Goal: Information Seeking & Learning: Find specific fact

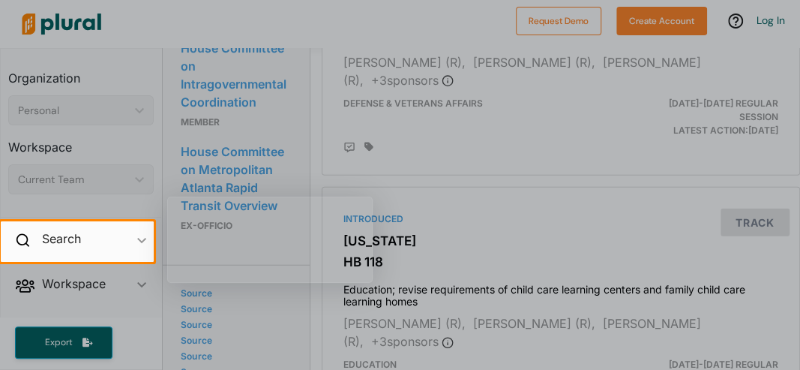
scroll to position [1546, 0]
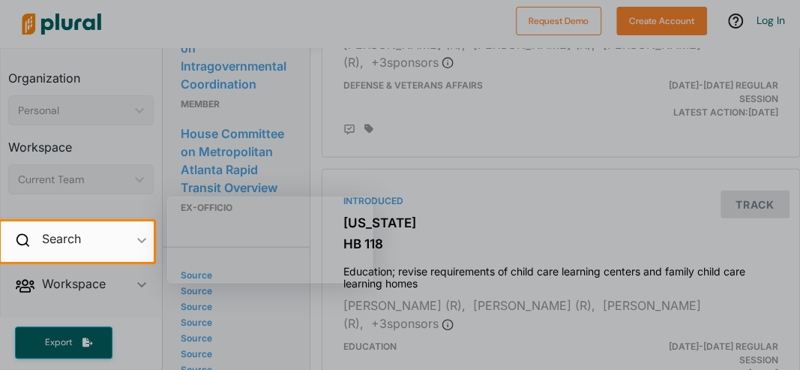
click at [790, 147] on div at bounding box center [400, 110] width 800 height 221
drag, startPoint x: 796, startPoint y: 154, endPoint x: 796, endPoint y: 139, distance: 15.0
click at [796, 139] on div at bounding box center [400, 110] width 800 height 221
drag, startPoint x: 796, startPoint y: 140, endPoint x: 790, endPoint y: 88, distance: 52.0
click at [790, 88] on div at bounding box center [400, 110] width 800 height 221
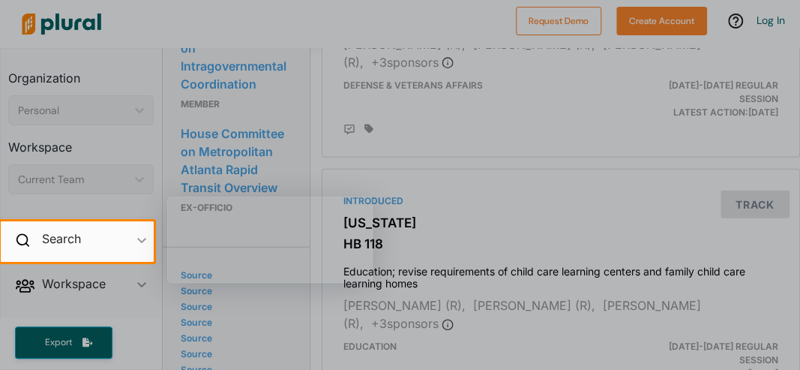
click at [795, 43] on div at bounding box center [400, 110] width 800 height 221
click at [794, 46] on div at bounding box center [400, 110] width 800 height 221
click at [796, 51] on div at bounding box center [400, 110] width 800 height 221
drag, startPoint x: 795, startPoint y: 148, endPoint x: 796, endPoint y: 49, distance: 99.0
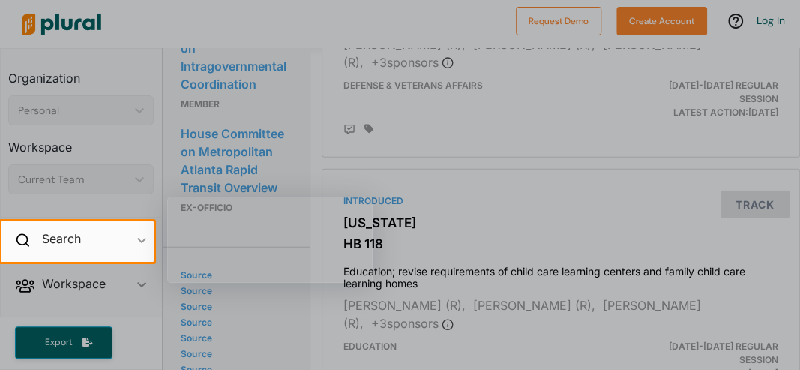
click at [796, 49] on div at bounding box center [400, 110] width 800 height 221
